Goal: Use online tool/utility: Utilize a website feature to perform a specific function

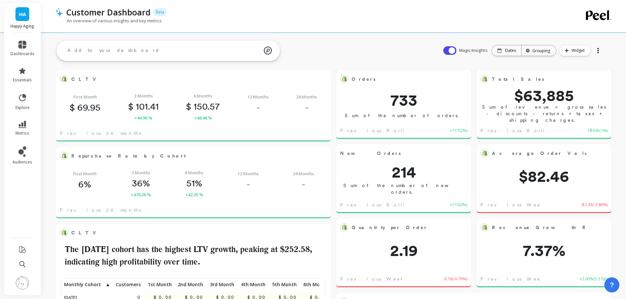
scroll to position [176, 251]
click at [23, 285] on img at bounding box center [22, 283] width 13 height 13
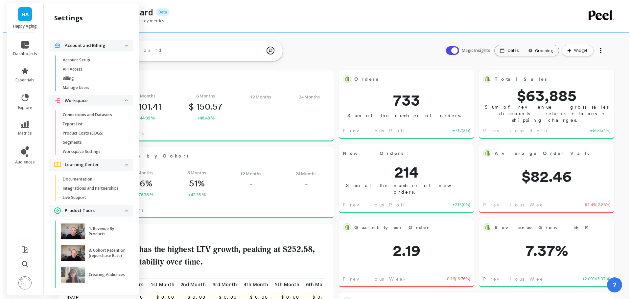
scroll to position [5, 5]
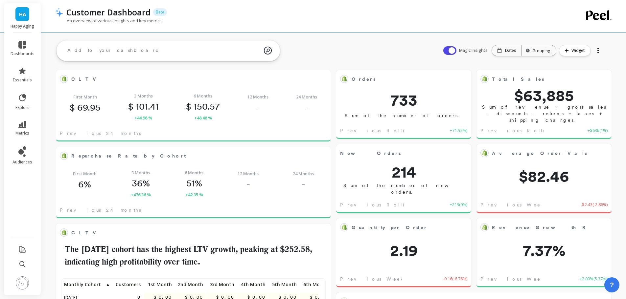
click at [22, 71] on icon at bounding box center [22, 71] width 7 height 6
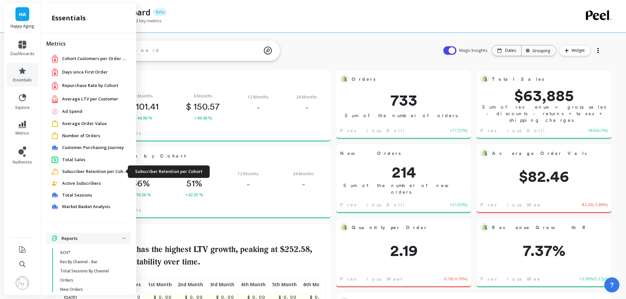
click at [89, 171] on span "Subscriber Retention per Cohort" at bounding box center [95, 172] width 66 height 7
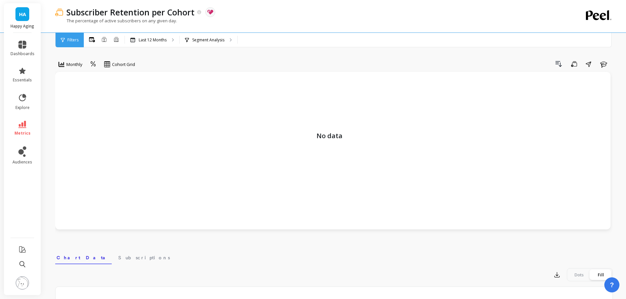
click at [26, 288] on img at bounding box center [22, 283] width 13 height 13
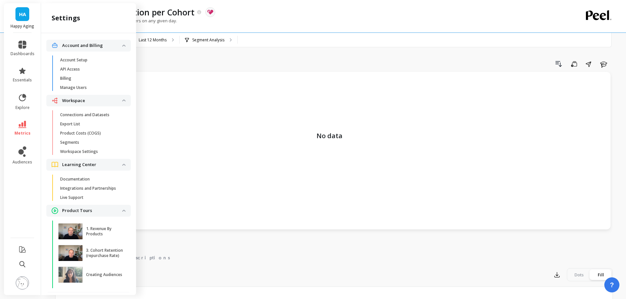
click at [97, 111] on link "Connections and Datasets" at bounding box center [94, 114] width 74 height 9
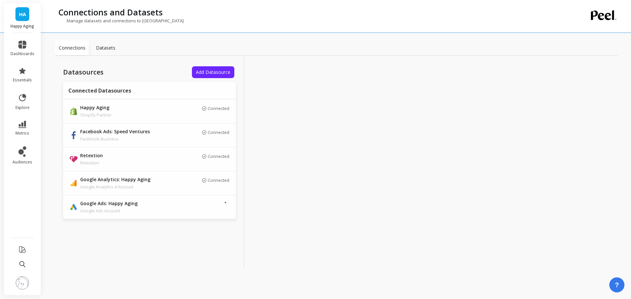
click at [216, 155] on p "Connected" at bounding box center [219, 156] width 22 height 5
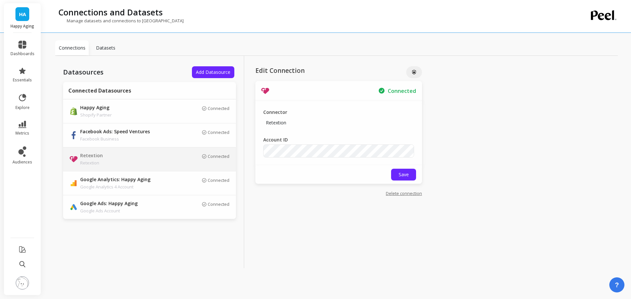
click at [333, 129] on div "Connector Retextion" at bounding box center [338, 119] width 151 height 20
click at [404, 195] on link "Delete connection" at bounding box center [404, 194] width 36 height 6
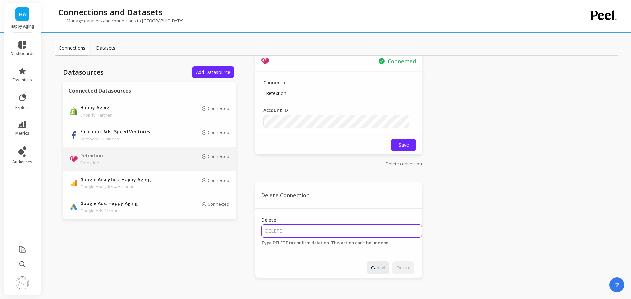
click at [320, 227] on input "Delete" at bounding box center [341, 231] width 161 height 13
type input "DELETE"
click at [400, 271] on span "Delete" at bounding box center [403, 268] width 14 height 6
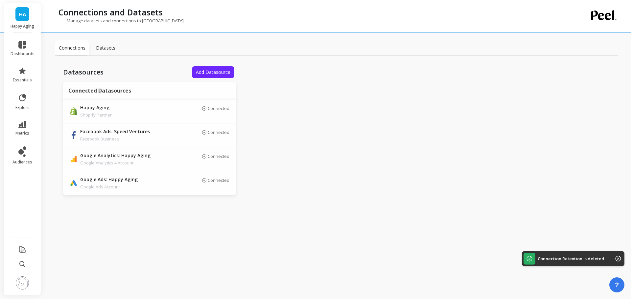
click at [206, 74] on span "Add Datasource" at bounding box center [213, 72] width 35 height 6
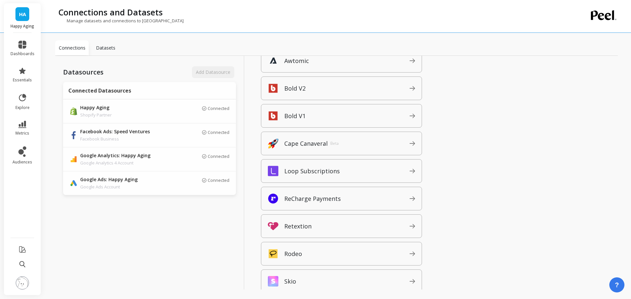
scroll to position [657, 0]
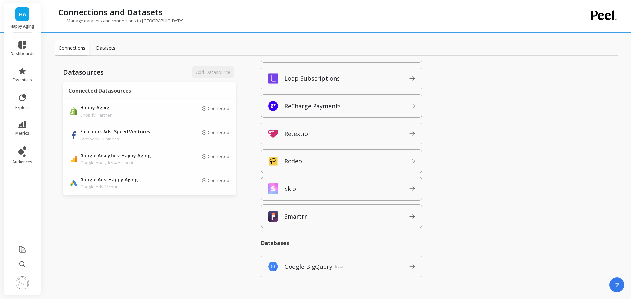
click at [326, 135] on span "Retextion" at bounding box center [346, 134] width 125 height 11
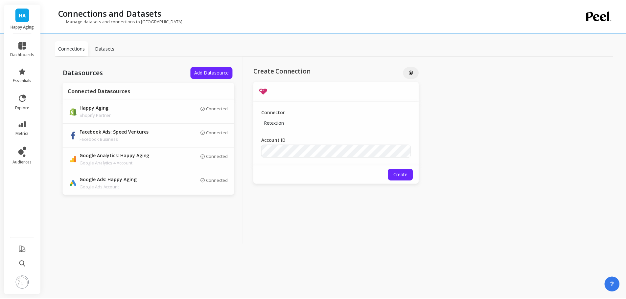
scroll to position [0, 0]
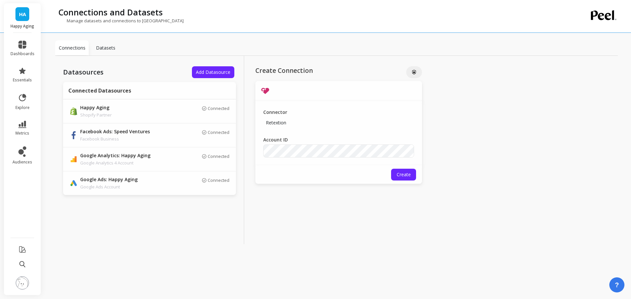
drag, startPoint x: 329, startPoint y: 103, endPoint x: 306, endPoint y: 133, distance: 38.5
click at [329, 103] on div "Connector Retextion Account ID" at bounding box center [338, 133] width 167 height 64
click at [86, 243] on div "Datasources Add Datasource Connected Datasources Happy Aging Shopify Partner Co…" at bounding box center [149, 150] width 189 height 189
click at [18, 285] on img at bounding box center [22, 283] width 13 height 13
click at [318, 112] on div "Connector Retextion" at bounding box center [338, 119] width 151 height 20
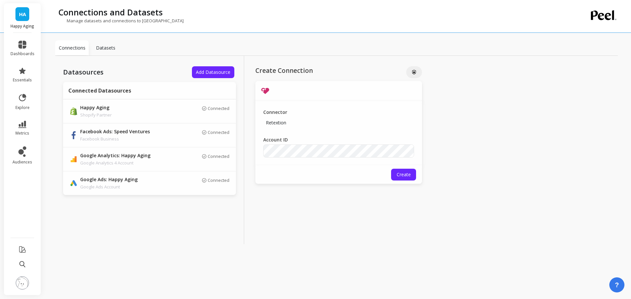
click at [358, 160] on div "Connector Retextion Account ID" at bounding box center [338, 133] width 167 height 64
click at [24, 286] on img at bounding box center [22, 283] width 13 height 13
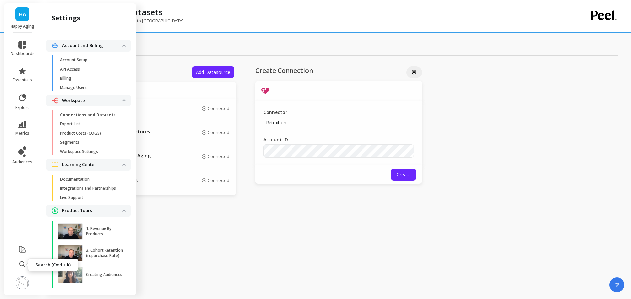
click at [24, 287] on img at bounding box center [22, 283] width 13 height 13
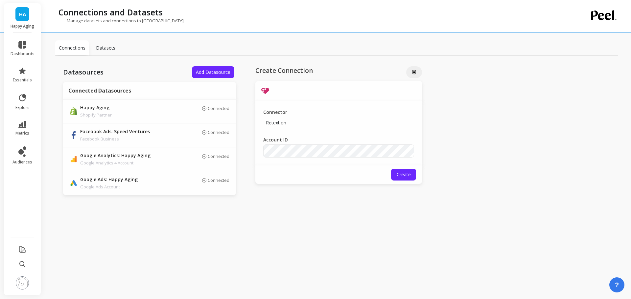
click at [23, 288] on img at bounding box center [22, 283] width 13 height 13
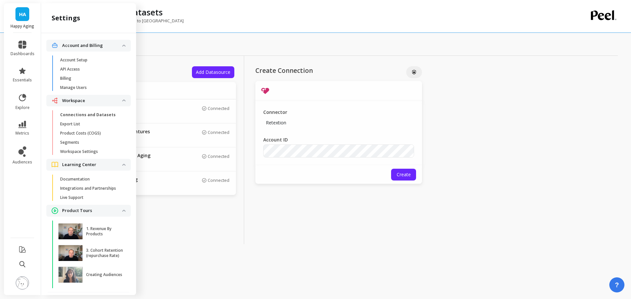
click at [91, 151] on p "Workspace Settings" at bounding box center [79, 151] width 38 height 5
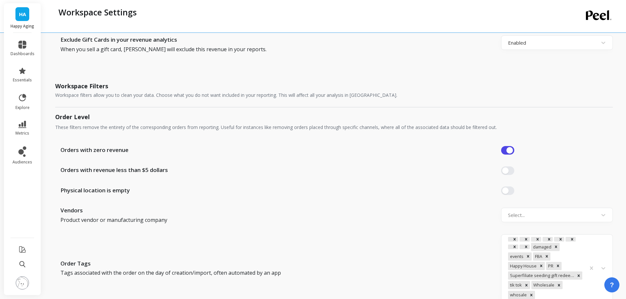
scroll to position [493, 0]
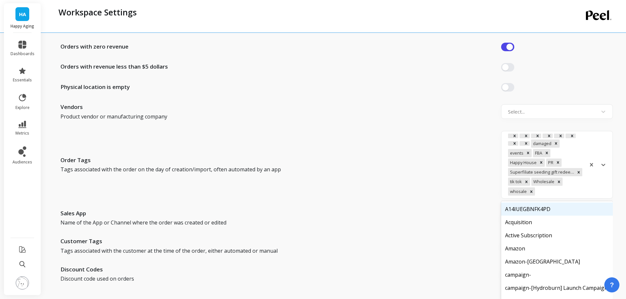
click at [604, 179] on div at bounding box center [598, 164] width 24 height 65
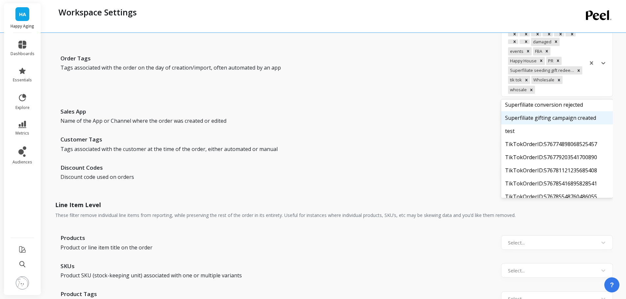
scroll to position [3249, 0]
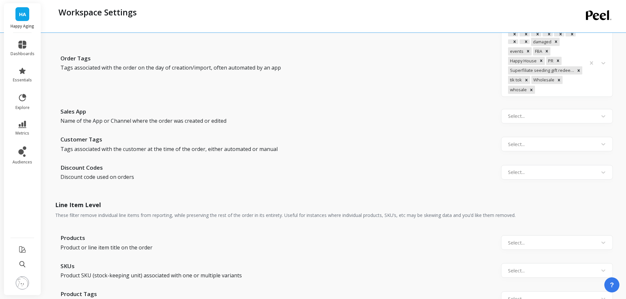
click at [440, 111] on div "Sales App Name of the App or Channel where the order was created or edited Sele…" at bounding box center [334, 116] width 558 height 18
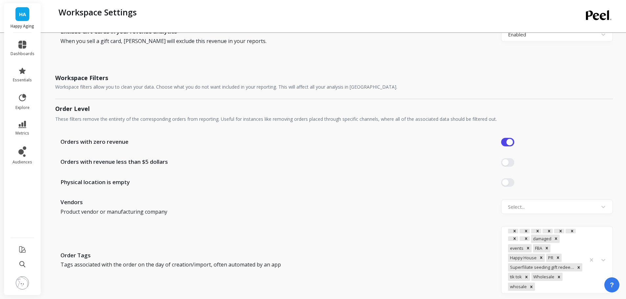
scroll to position [576, 0]
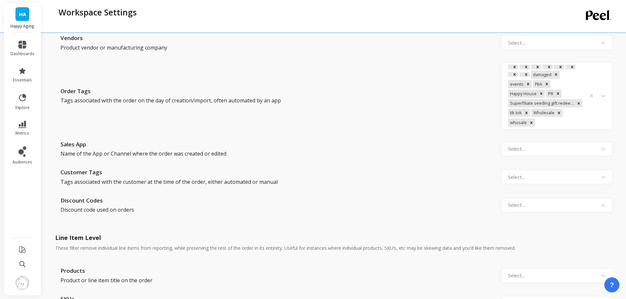
click at [555, 126] on div at bounding box center [559, 122] width 46 height 9
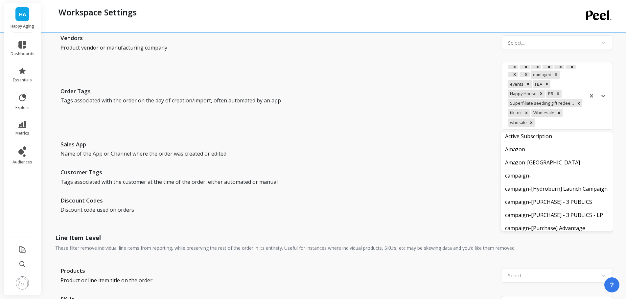
scroll to position [0, 0]
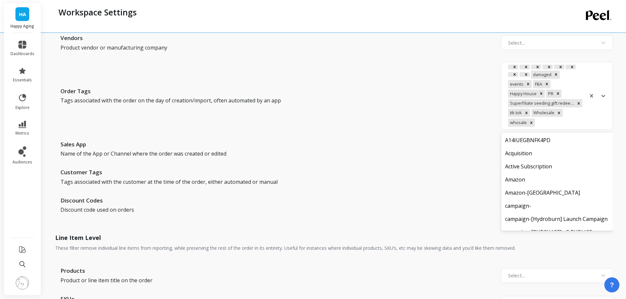
click at [447, 106] on div "Order Tags Tags associated with the order on the day of creation/import, often …" at bounding box center [334, 96] width 558 height 68
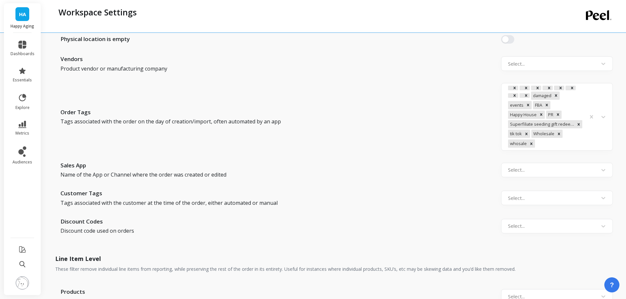
scroll to position [543, 0]
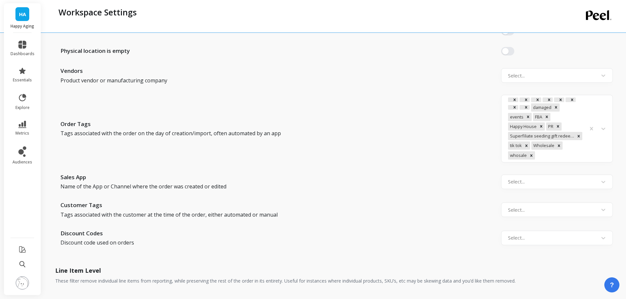
click at [510, 107] on div at bounding box center [509, 107] width 3 height 5
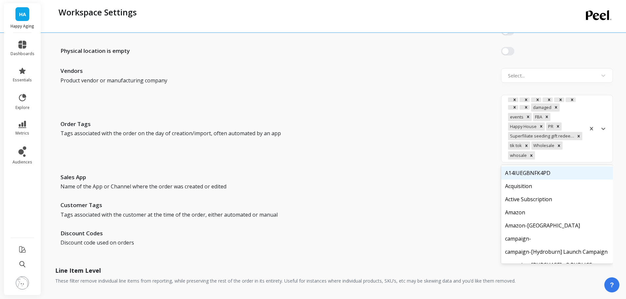
click at [595, 150] on div at bounding box center [598, 128] width 24 height 65
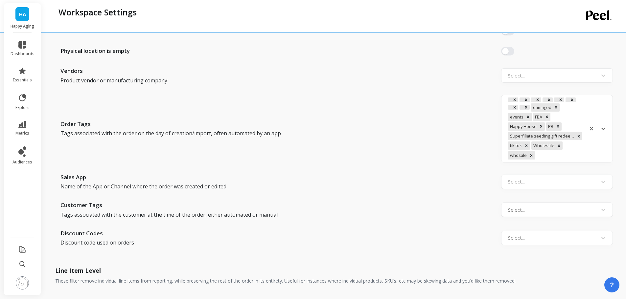
click at [590, 152] on div at bounding box center [598, 128] width 24 height 65
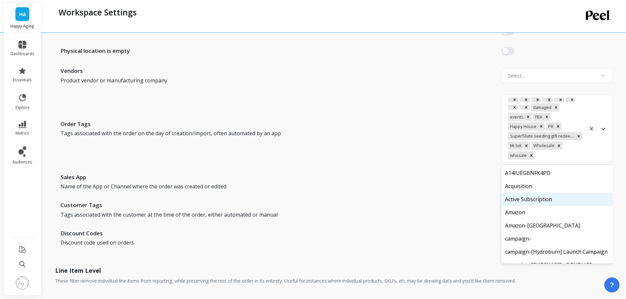
click at [529, 199] on div "Active Subscription" at bounding box center [557, 199] width 112 height 13
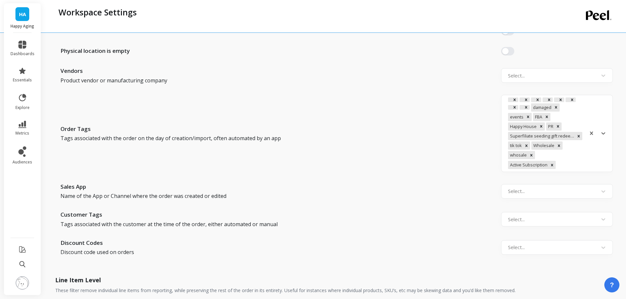
click at [552, 166] on icon "Remove Active Subscription" at bounding box center [552, 165] width 5 height 5
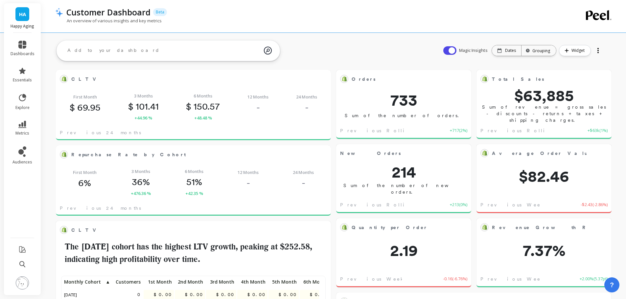
scroll to position [176, 251]
click at [25, 155] on icon at bounding box center [24, 155] width 3 height 3
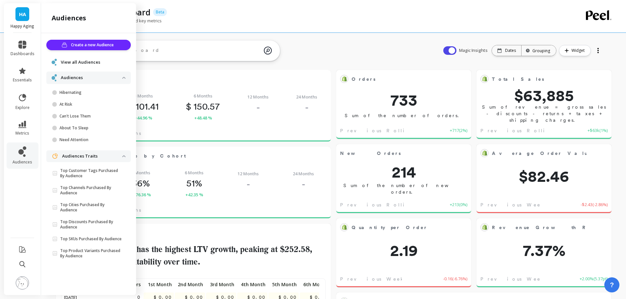
click at [28, 214] on ul "dashboards essentials explore metrics audiences" at bounding box center [22, 133] width 37 height 193
click at [274, 22] on div "An overview of various insights and key metrics" at bounding box center [307, 24] width 504 height 12
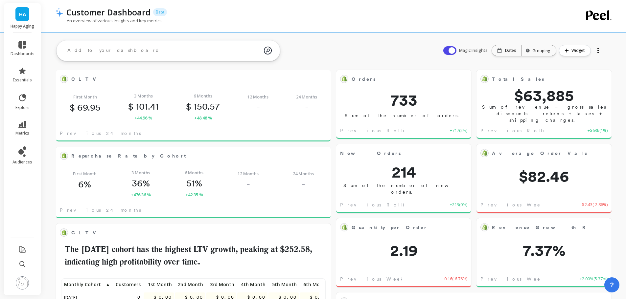
click at [20, 285] on img at bounding box center [22, 283] width 13 height 13
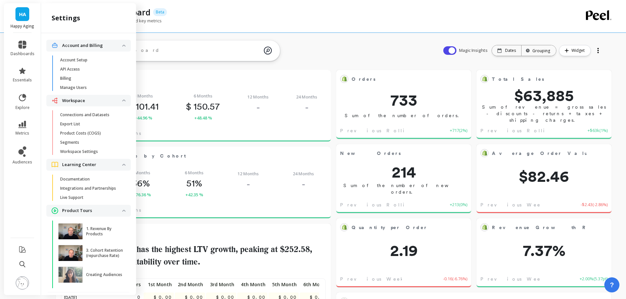
click at [76, 80] on span "Billing" at bounding box center [91, 78] width 63 height 5
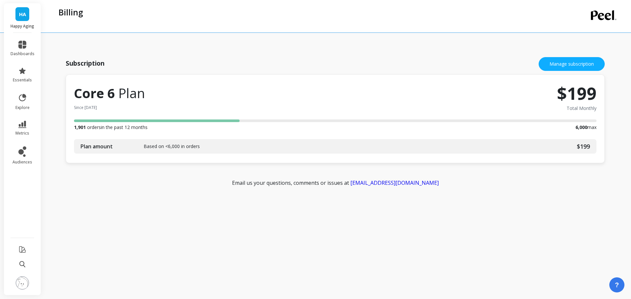
click at [24, 13] on span "HA" at bounding box center [22, 15] width 7 height 8
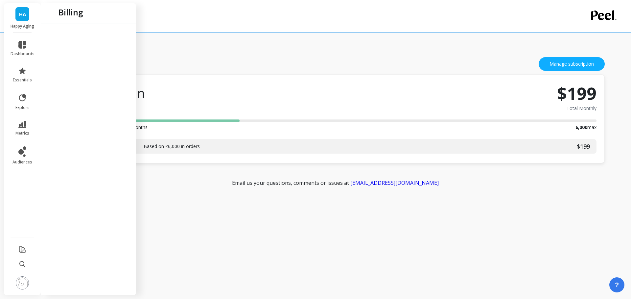
click at [220, 32] on div "Billing" at bounding box center [309, 16] width 509 height 33
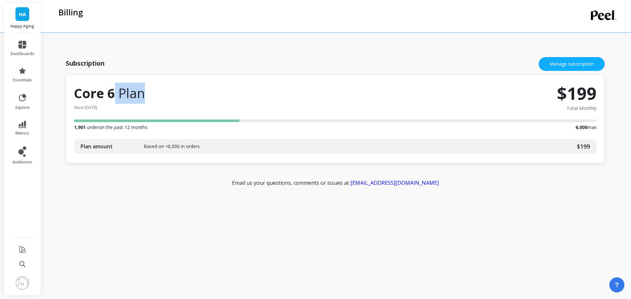
drag, startPoint x: 157, startPoint y: 95, endPoint x: 161, endPoint y: 95, distance: 4.3
click at [161, 95] on div "Core 6 Plan Since Aug 1, 2025" at bounding box center [315, 100] width 483 height 34
drag, startPoint x: 106, startPoint y: 95, endPoint x: 178, endPoint y: 93, distance: 71.7
click at [178, 93] on div "Core 6 Plan Since Aug 1, 2025" at bounding box center [315, 100] width 483 height 34
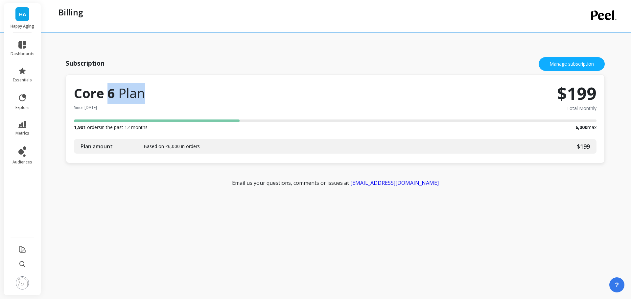
click at [178, 93] on div "Core 6 Plan Since Aug 1, 2025" at bounding box center [315, 100] width 483 height 34
click at [20, 284] on img at bounding box center [22, 283] width 13 height 13
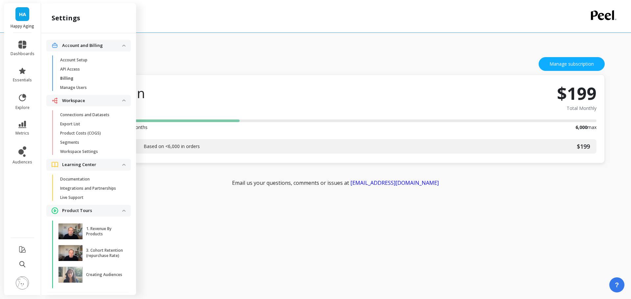
click at [99, 115] on p "Connections and Datasets" at bounding box center [84, 114] width 49 height 5
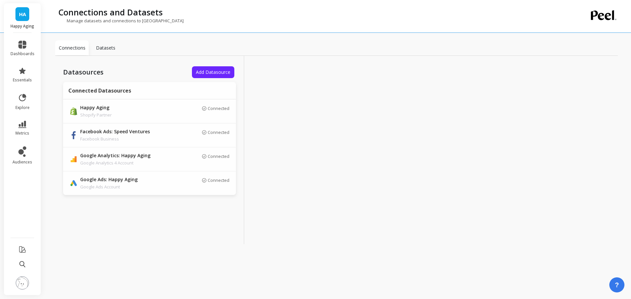
click at [144, 228] on div "Datasources Add Datasource Connected Datasources Happy Aging Shopify Partner Co…" at bounding box center [149, 150] width 189 height 189
click at [160, 64] on div "Datasources Add Datasource Connected Datasources Happy Aging Shopify Partner Co…" at bounding box center [149, 150] width 189 height 189
click at [99, 47] on p "Datasets" at bounding box center [105, 48] width 19 height 7
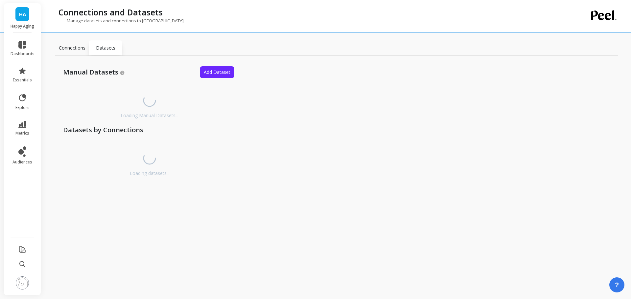
click at [74, 46] on p "Connections" at bounding box center [72, 48] width 27 height 7
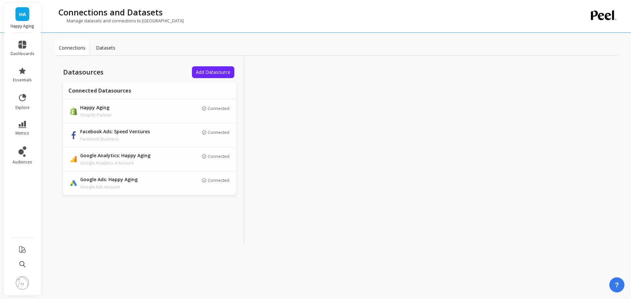
click at [219, 72] on span "Add Datasource" at bounding box center [213, 72] width 35 height 6
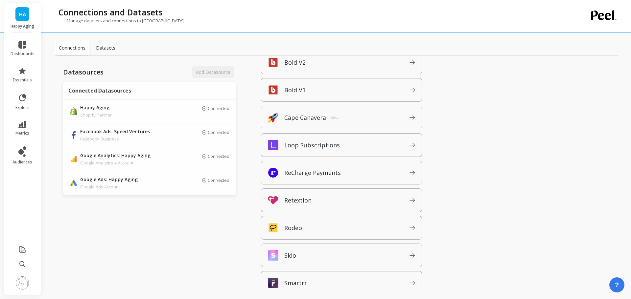
scroll to position [657, 0]
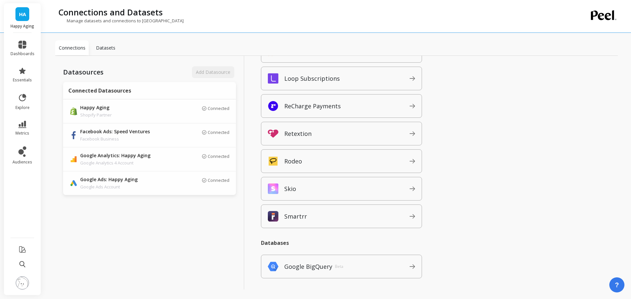
click at [307, 133] on p "Retextion" at bounding box center [297, 133] width 27 height 9
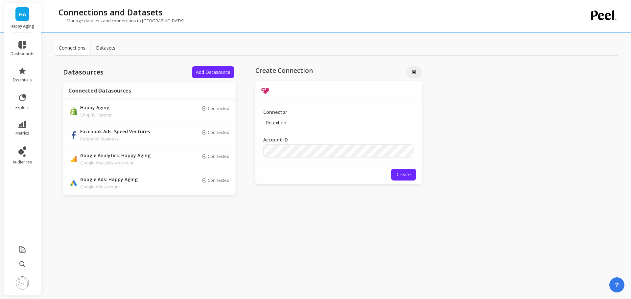
drag, startPoint x: 491, startPoint y: 100, endPoint x: 494, endPoint y: 60, distance: 39.9
click at [491, 100] on div "Datasources Add Datasource Connected Datasources Happy Aging Shopify Partner Co…" at bounding box center [336, 150] width 563 height 189
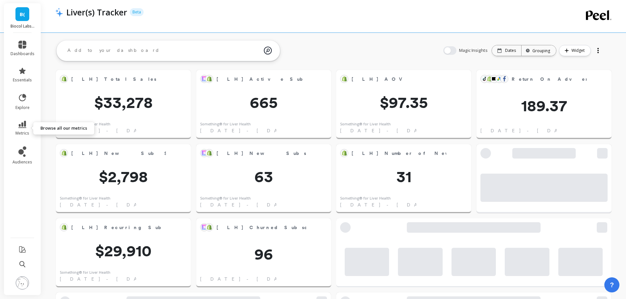
scroll to position [110, 532]
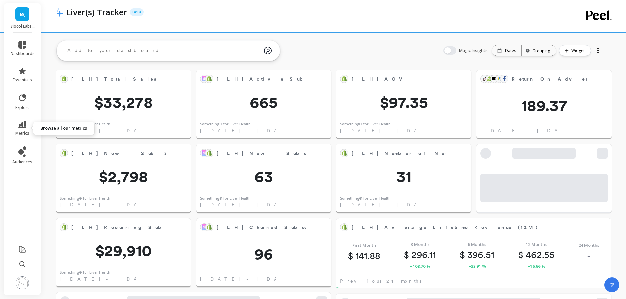
click at [26, 123] on icon at bounding box center [22, 124] width 8 height 7
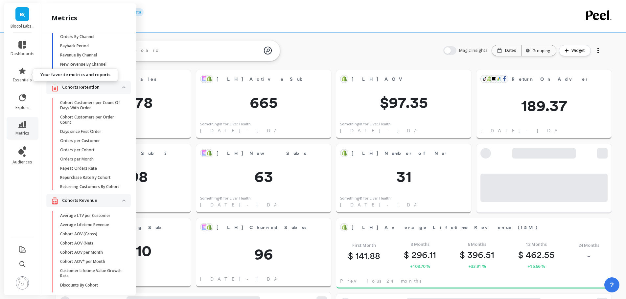
click at [25, 74] on icon at bounding box center [22, 71] width 8 height 8
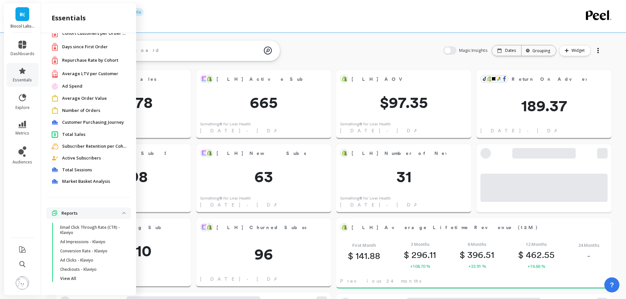
scroll to position [0, 0]
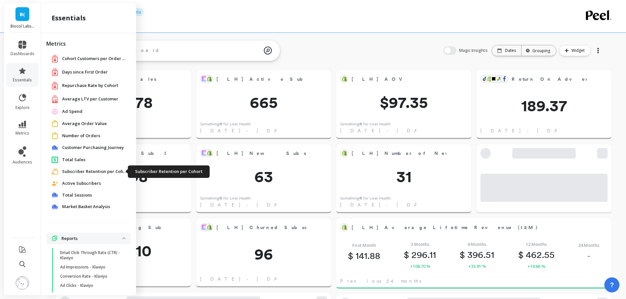
click at [94, 172] on span "Subscriber Retention per Cohort" at bounding box center [95, 172] width 66 height 7
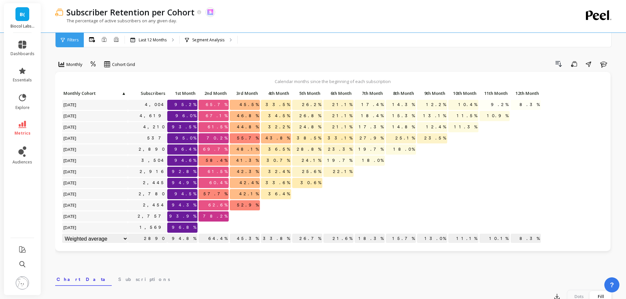
click at [219, 39] on p "Segment Analysis" at bounding box center [208, 39] width 32 height 5
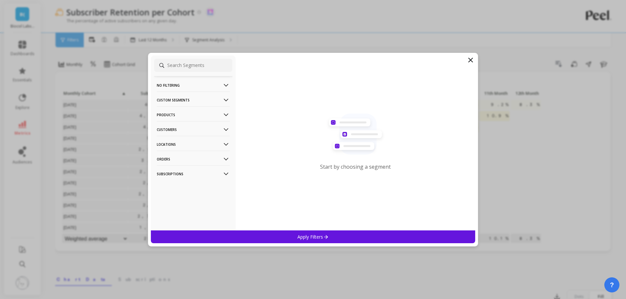
click at [174, 128] on p "Customers" at bounding box center [193, 129] width 73 height 17
click at [174, 129] on p "Customers" at bounding box center [193, 129] width 73 height 17
click at [181, 142] on p "Customer Tags" at bounding box center [173, 142] width 30 height 6
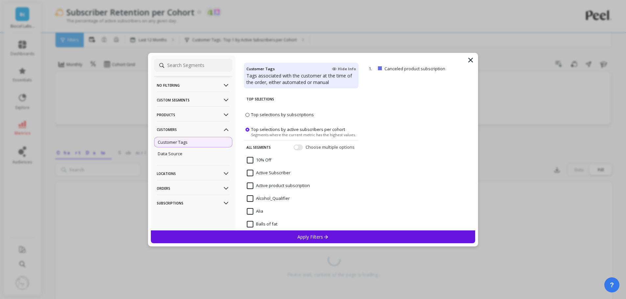
click at [195, 63] on input at bounding box center [193, 65] width 78 height 13
paste input "Segmentation_Detox_Cardiovascular"
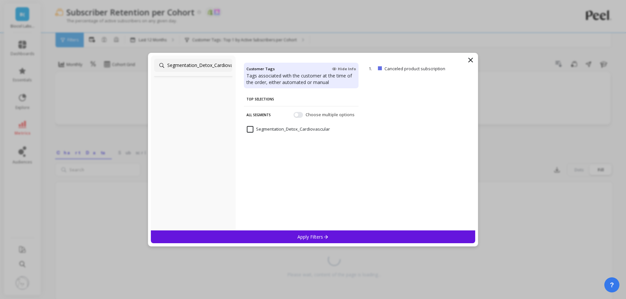
scroll to position [0, 19]
type input "Segmentation_Detox_Cardiovascular"
click at [472, 59] on icon at bounding box center [471, 60] width 8 height 8
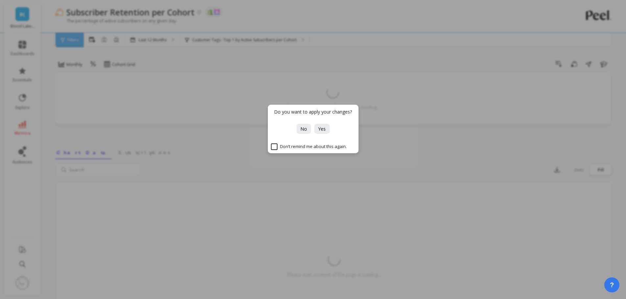
click at [303, 130] on span "No" at bounding box center [303, 129] width 7 height 6
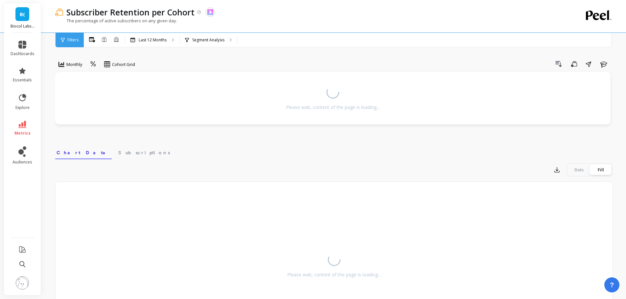
click at [208, 59] on div "Drill Down Save Share Learn" at bounding box center [376, 64] width 473 height 11
click at [27, 127] on link "metrics" at bounding box center [23, 128] width 24 height 15
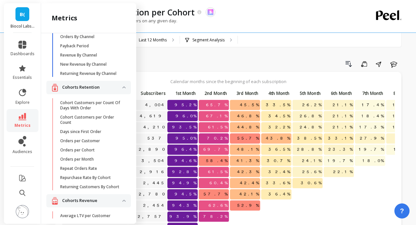
scroll to position [33, 0]
click at [23, 96] on icon at bounding box center [22, 92] width 9 height 9
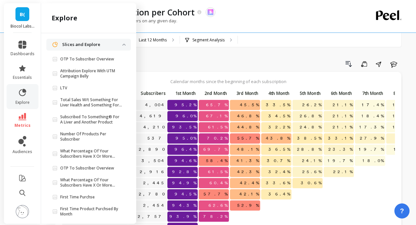
scroll to position [0, 0]
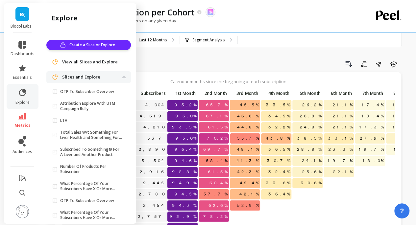
click at [99, 48] on span "Create a Slice or Explore" at bounding box center [93, 45] width 48 height 7
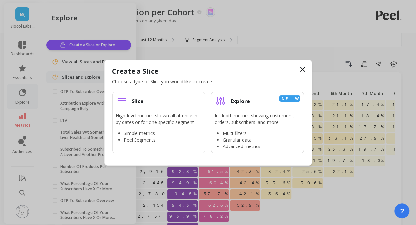
click at [248, 110] on li "Explore New In-depth metrics showing customers, orders, subscribers, and more M…" at bounding box center [257, 123] width 93 height 62
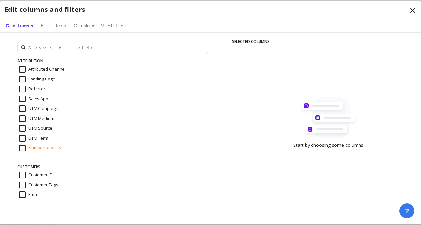
click at [80, 25] on span "Custom Metrics" at bounding box center [100, 25] width 53 height 7
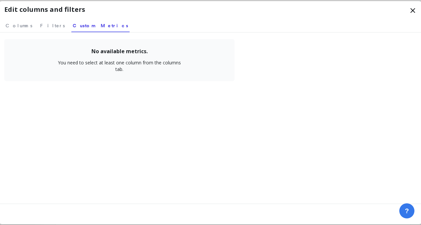
click at [40, 24] on span "Filters" at bounding box center [52, 25] width 25 height 7
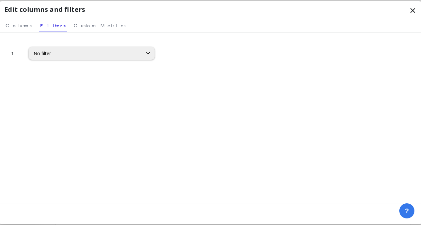
click at [17, 26] on span "Columns" at bounding box center [19, 25] width 27 height 7
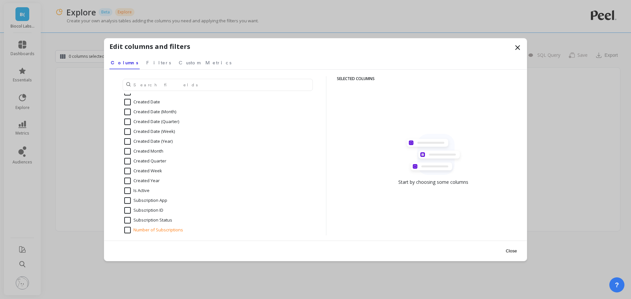
scroll to position [1529, 0]
click at [168, 219] on input "Number of Subscriptions" at bounding box center [153, 218] width 59 height 7
checkbox input "true"
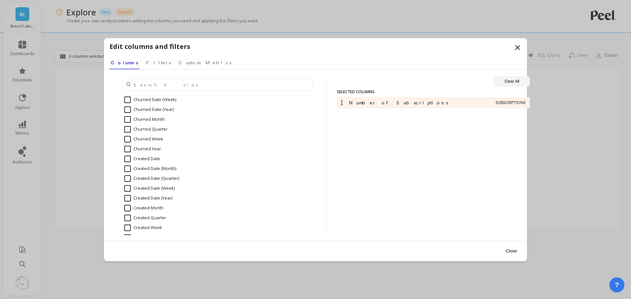
scroll to position [1496, 0]
click at [156, 173] on input "Created Month" at bounding box center [143, 172] width 39 height 7
checkbox input "true"
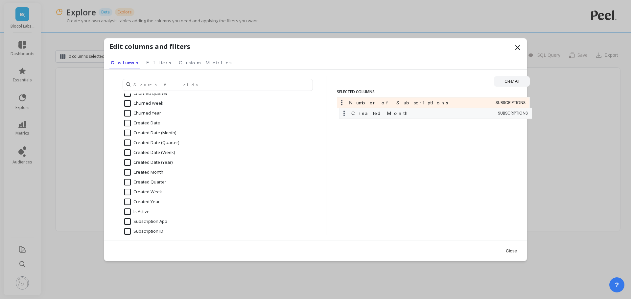
drag, startPoint x: 412, startPoint y: 119, endPoint x: 412, endPoint y: 115, distance: 4.3
click at [412, 115] on div "Number of Subscriptions SUBSCRIPTIONS Created Month SUBSCRIPTIONS" at bounding box center [433, 111] width 193 height 29
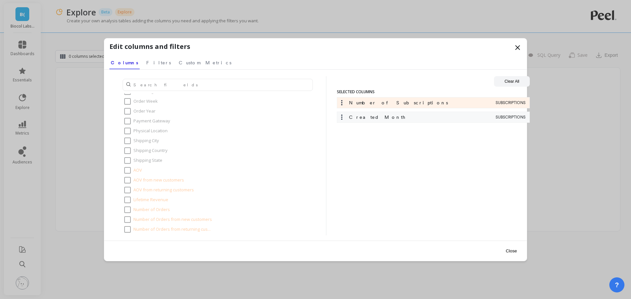
scroll to position [510, 0]
click at [131, 63] on nav "Columns Filters Custom Metrics" at bounding box center [315, 61] width 412 height 15
click at [146, 60] on span "Filters" at bounding box center [158, 62] width 25 height 7
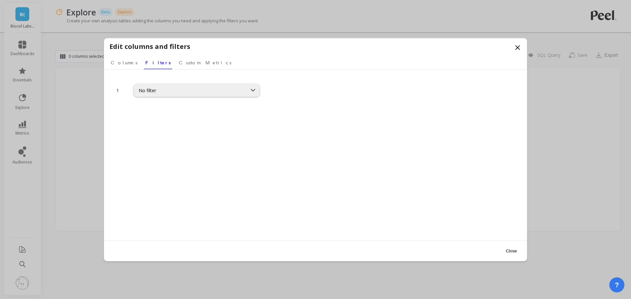
click at [176, 90] on div "No filter" at bounding box center [191, 90] width 104 height 6
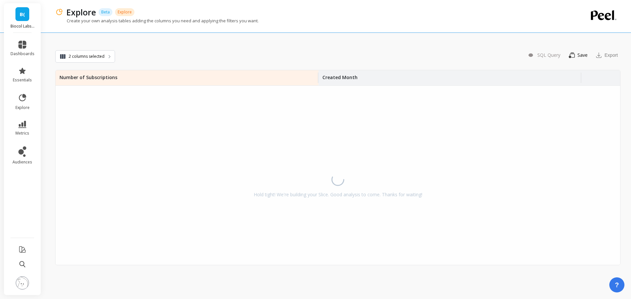
click at [105, 53] on button "2 columns selected" at bounding box center [85, 56] width 60 height 12
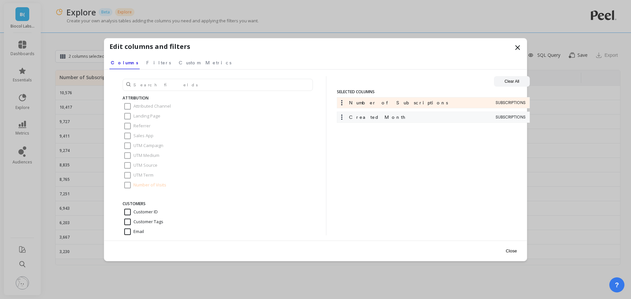
click at [146, 62] on span "Filters" at bounding box center [158, 62] width 25 height 7
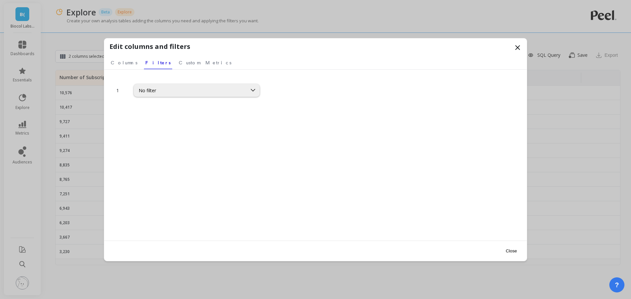
click at [257, 91] on div at bounding box center [253, 90] width 12 height 12
type input "sku"
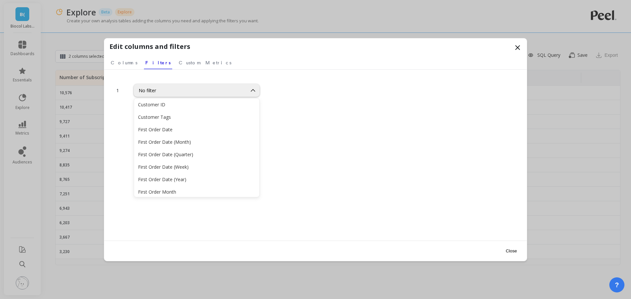
scroll to position [0, 0]
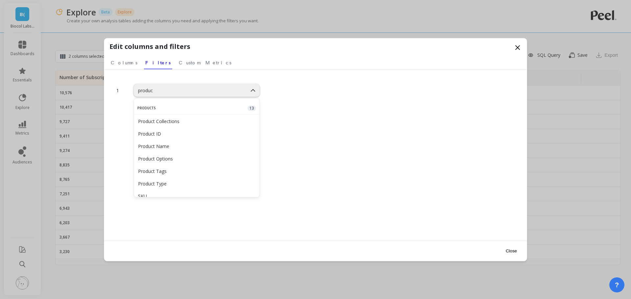
type input "product"
click at [186, 162] on div "SKU" at bounding box center [196, 163] width 117 height 6
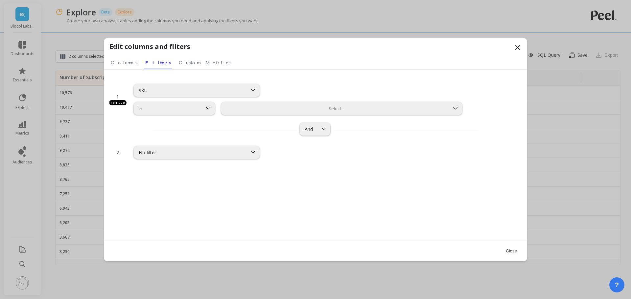
click at [172, 109] on div "in" at bounding box center [168, 109] width 59 height 6
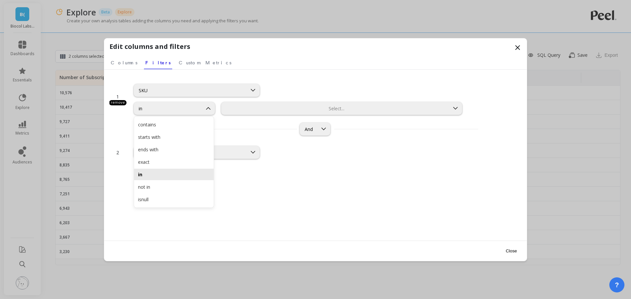
click at [166, 133] on div "starts with" at bounding box center [174, 137] width 80 height 12
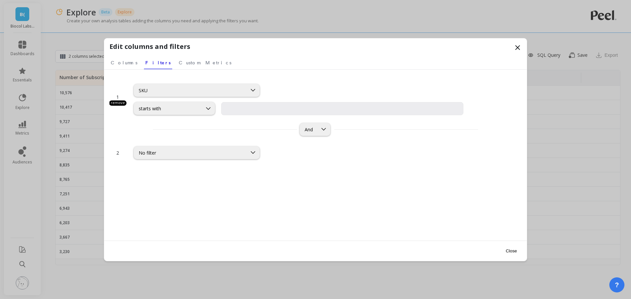
click at [172, 108] on div "starts with" at bounding box center [168, 109] width 59 height 6
click at [155, 128] on div "contains" at bounding box center [174, 125] width 80 height 12
click at [289, 111] on input "text" at bounding box center [342, 108] width 242 height 13
click at [299, 107] on input "text" at bounding box center [342, 108] width 242 height 13
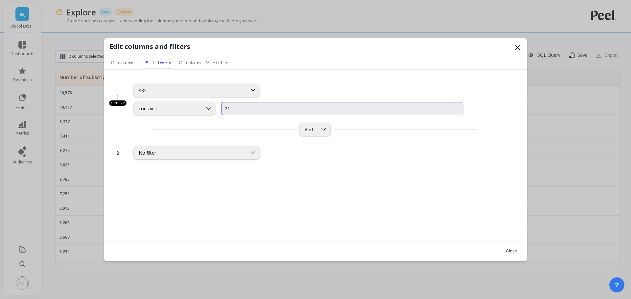
type input "21"
click at [310, 93] on div "SKU" at bounding box center [299, 90] width 330 height 13
click at [291, 110] on input "21" at bounding box center [342, 108] width 242 height 13
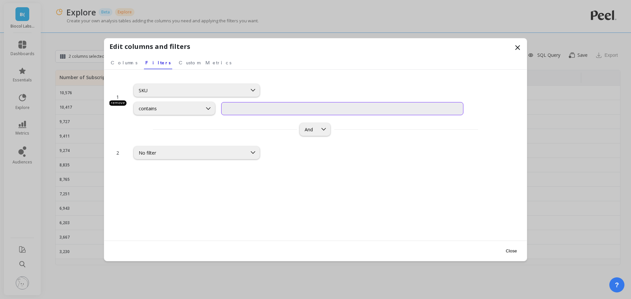
click at [191, 113] on div "contains" at bounding box center [174, 108] width 81 height 13
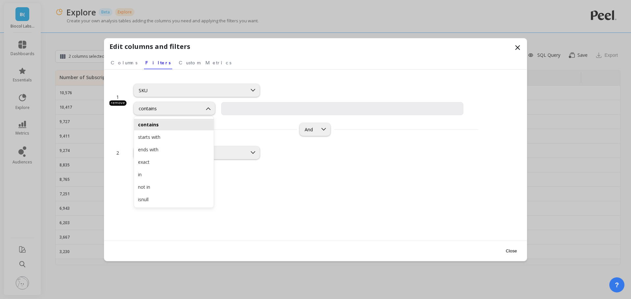
click at [176, 172] on div "in" at bounding box center [174, 175] width 72 height 6
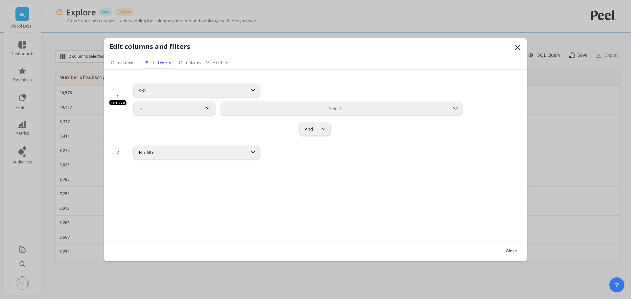
click at [255, 116] on div "1 remove SKU option in, selected. in Select... And" at bounding box center [315, 107] width 412 height 62
click at [256, 112] on div "Select..." at bounding box center [341, 108] width 241 height 13
click at [252, 140] on div "28-detox" at bounding box center [339, 139] width 229 height 6
click at [268, 106] on div at bounding box center [349, 109] width 198 height 6
drag, startPoint x: 251, startPoint y: 139, endPoint x: 253, endPoint y: 132, distance: 7.1
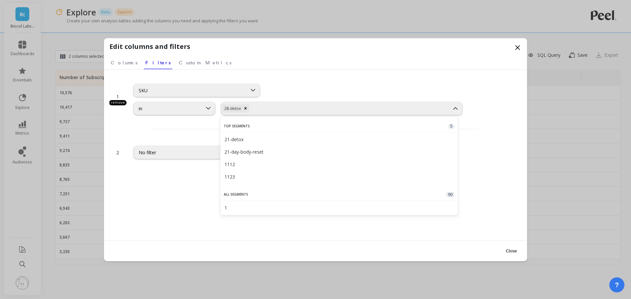
click at [251, 139] on div "21-detox" at bounding box center [339, 139] width 229 height 6
click at [297, 108] on div at bounding box center [364, 109] width 170 height 6
click at [270, 143] on div "21-day-body-reset" at bounding box center [339, 140] width 237 height 12
click at [339, 109] on div at bounding box center [386, 109] width 123 height 6
click at [265, 143] on div "1112" at bounding box center [339, 140] width 237 height 12
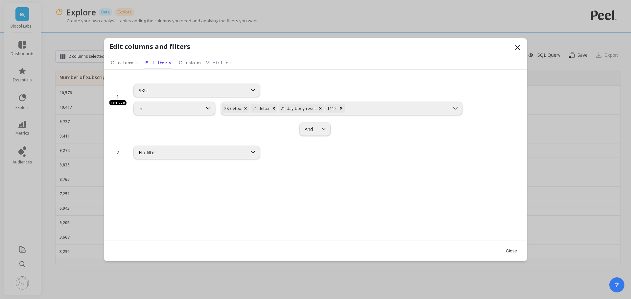
click at [374, 110] on div at bounding box center [397, 109] width 103 height 6
type input "14"
click at [291, 201] on div "14-detox" at bounding box center [339, 204] width 229 height 6
click at [115, 62] on span "Columns" at bounding box center [124, 62] width 27 height 7
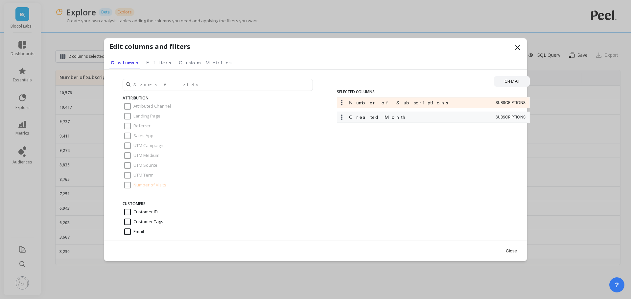
click at [146, 61] on span "Filters" at bounding box center [158, 62] width 25 height 7
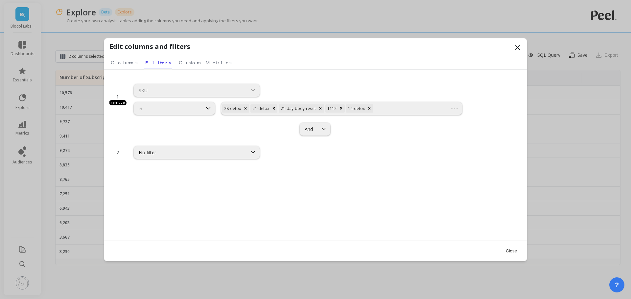
click at [179, 61] on span "Custom Metrics" at bounding box center [205, 62] width 53 height 7
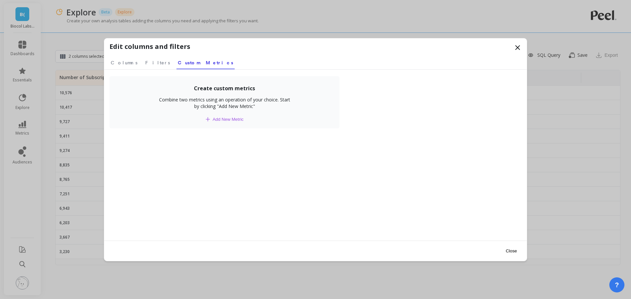
click at [238, 119] on span "Add New Metric" at bounding box center [228, 119] width 31 height 5
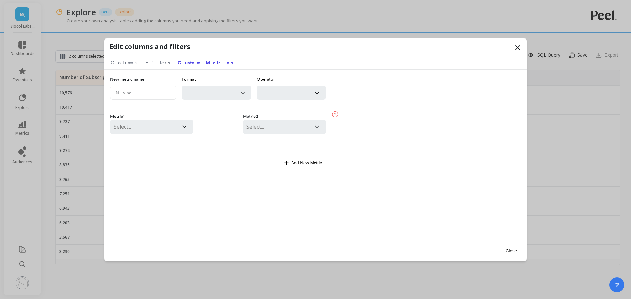
click at [197, 92] on div at bounding box center [209, 92] width 48 height 9
click at [269, 102] on div "Operator" at bounding box center [292, 91] width 70 height 31
click at [273, 93] on div at bounding box center [284, 92] width 48 height 9
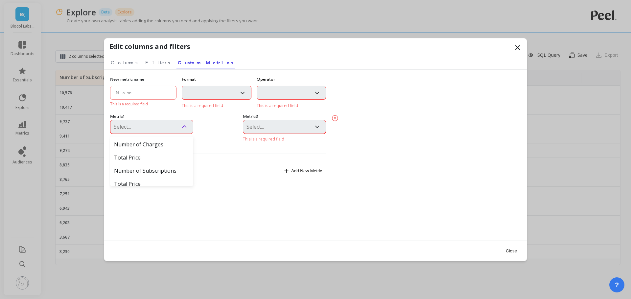
scroll to position [6, 0]
click at [147, 63] on span "Filters" at bounding box center [157, 62] width 25 height 7
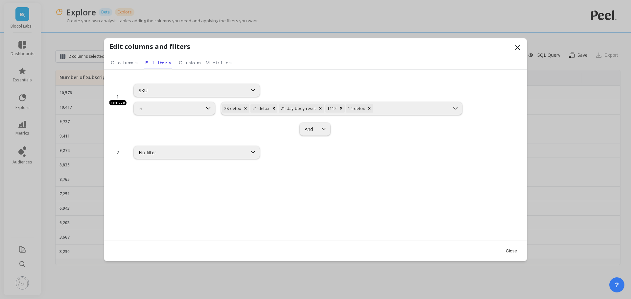
click at [184, 66] on link "Custom Metrics" at bounding box center [205, 61] width 55 height 15
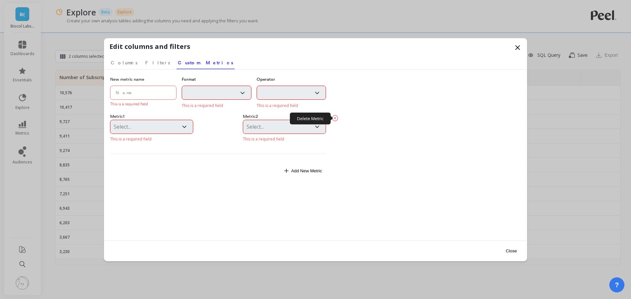
click at [335, 118] on icon at bounding box center [335, 118] width 8 height 8
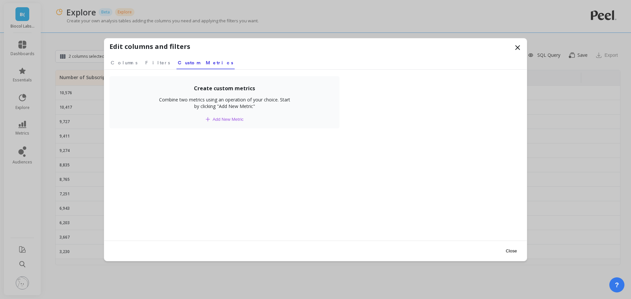
click at [152, 65] on nav "Columns Filters Custom Metrics" at bounding box center [315, 61] width 412 height 15
click at [420, 225] on button "Close" at bounding box center [511, 251] width 15 height 15
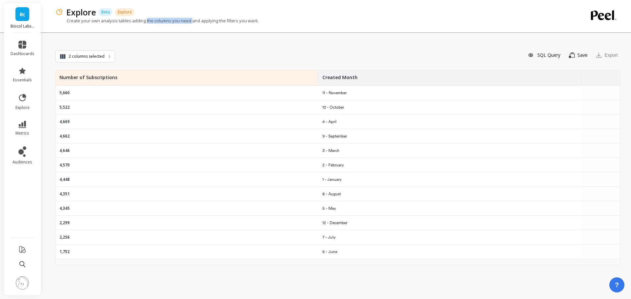
click at [191, 24] on div "Create your own analysis tables adding the columns you need and applying the fi…" at bounding box center [309, 24] width 509 height 12
click at [104, 57] on button "2 columns selected" at bounding box center [85, 56] width 60 height 12
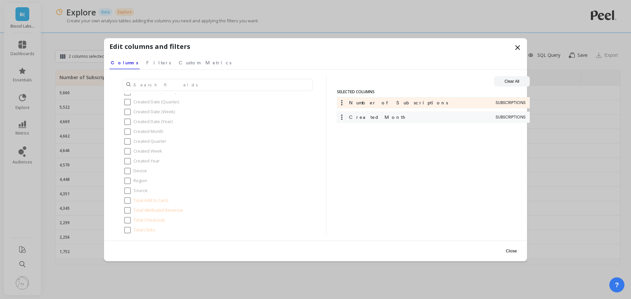
scroll to position [296, 0]
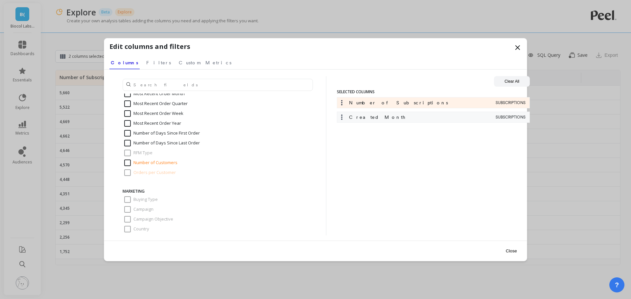
click at [420, 47] on icon at bounding box center [518, 48] width 4 height 4
